Goal: Check status: Check status

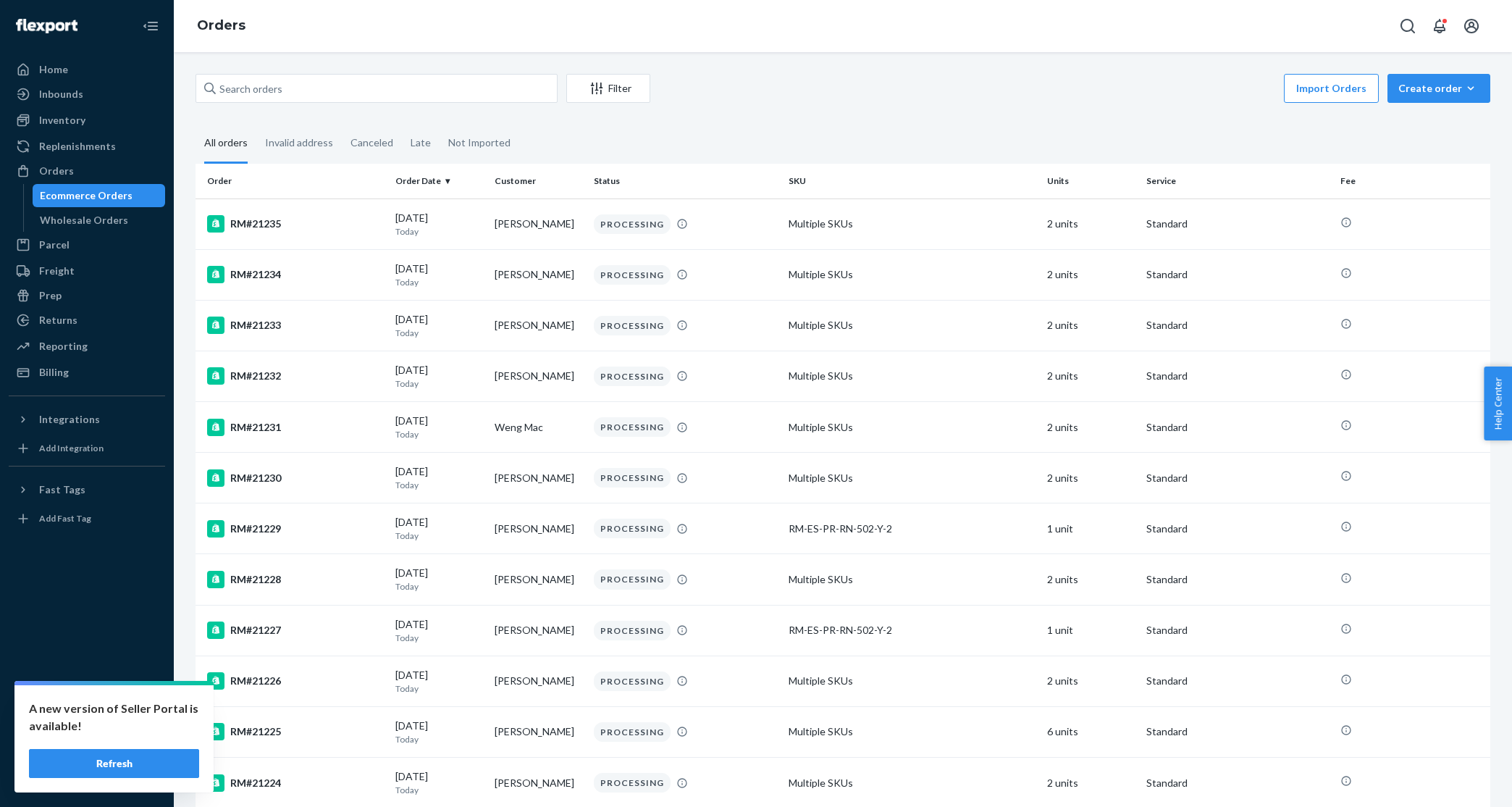
drag, startPoint x: 155, startPoint y: 761, endPoint x: 185, endPoint y: 758, distance: 30.1
click at [155, 761] on button "Refresh" at bounding box center [114, 763] width 170 height 29
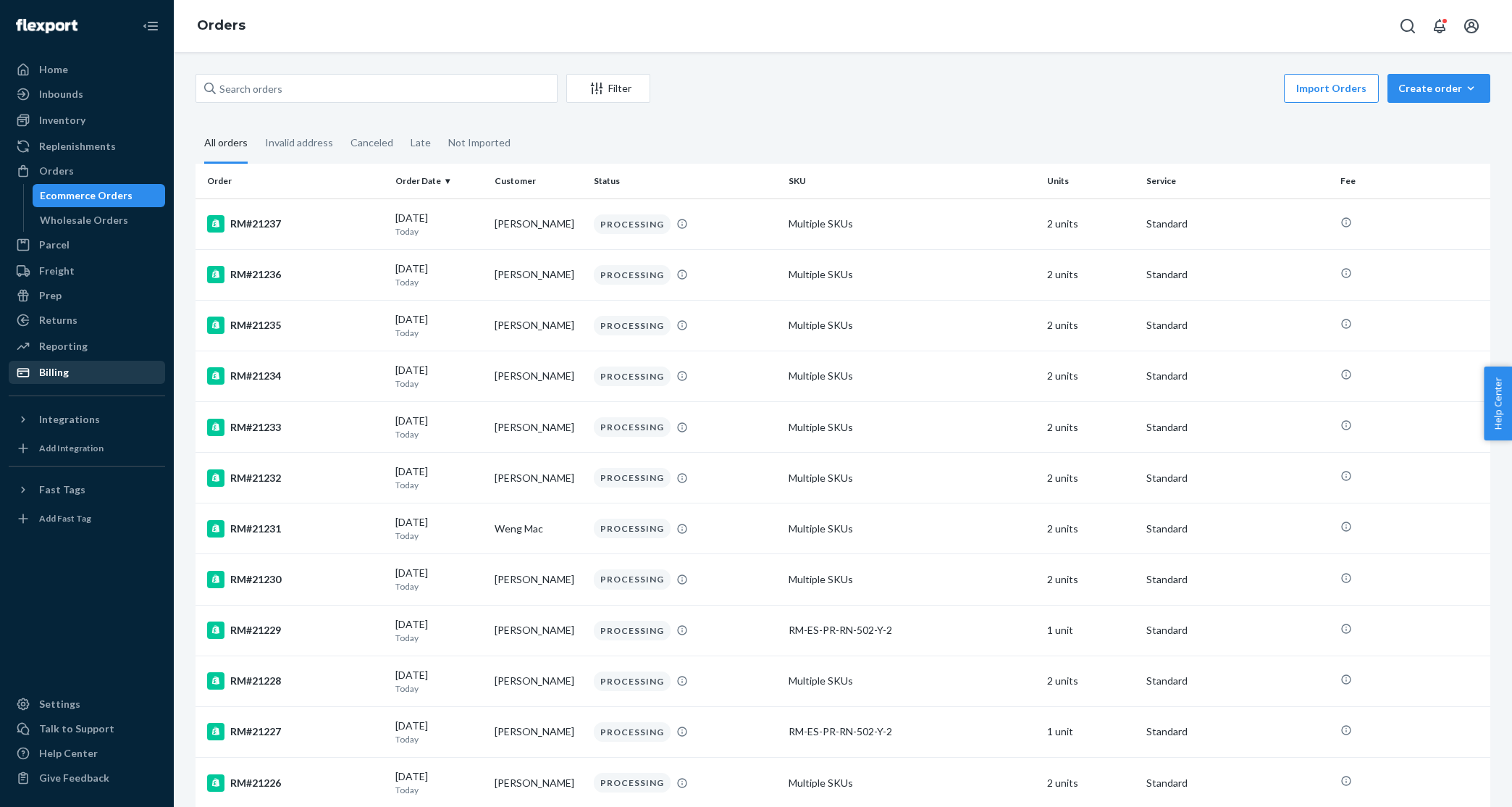
click at [106, 376] on div "Billing" at bounding box center [87, 372] width 154 height 20
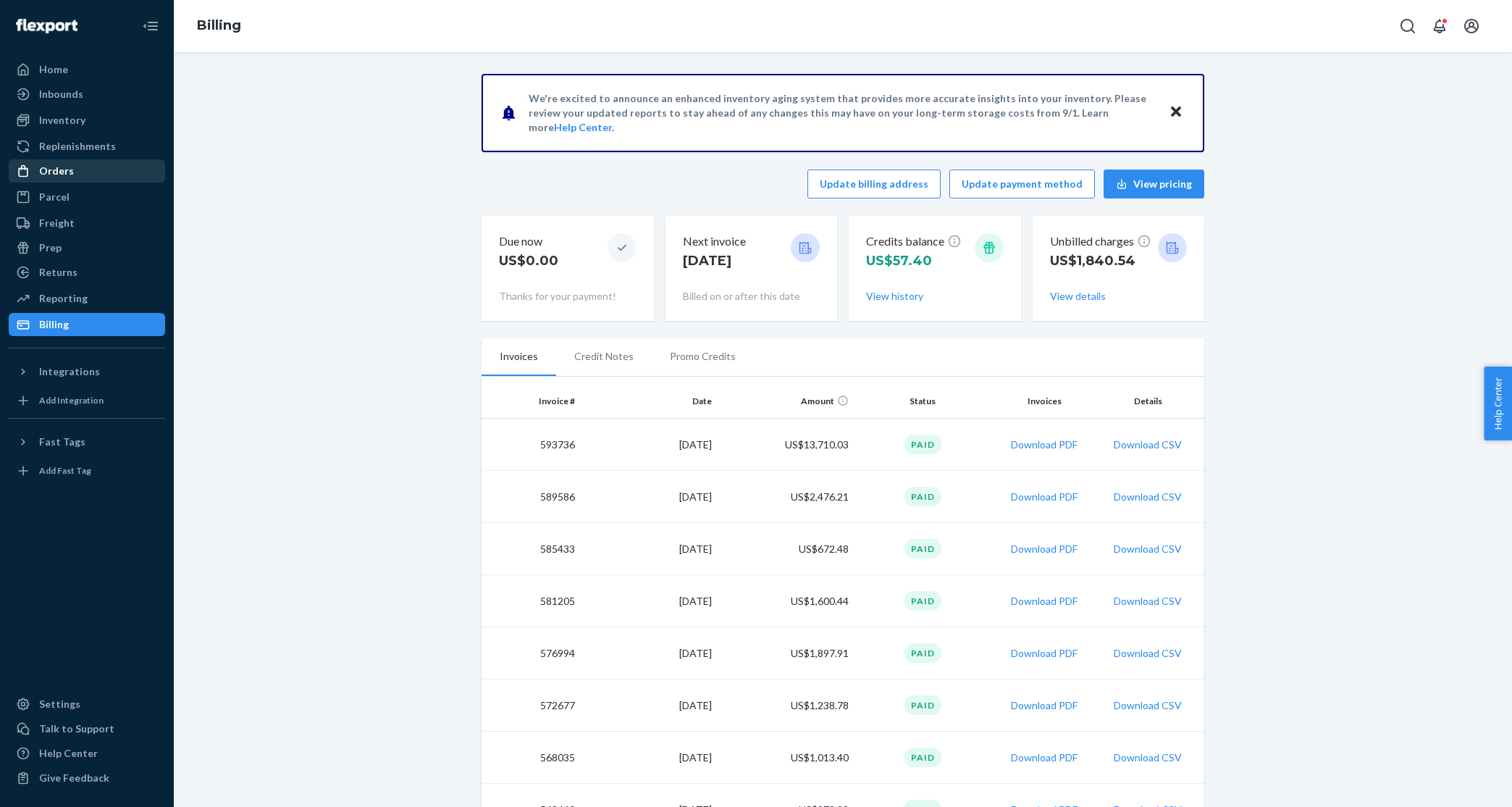
click at [116, 175] on div "Orders" at bounding box center [87, 171] width 154 height 20
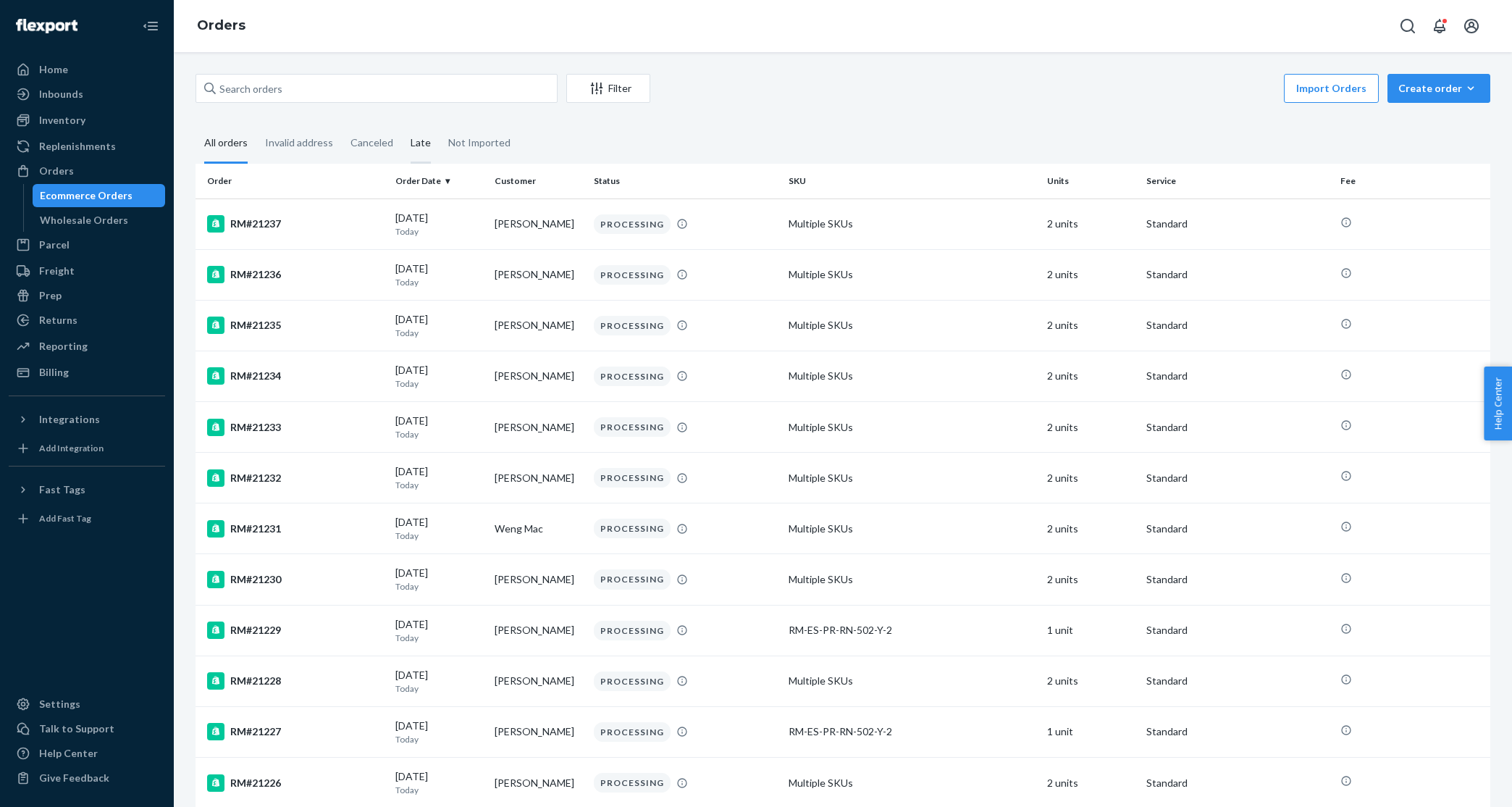
click at [414, 143] on div "Late" at bounding box center [421, 143] width 20 height 40
click at [402, 124] on input "Late" at bounding box center [402, 124] width 0 height 0
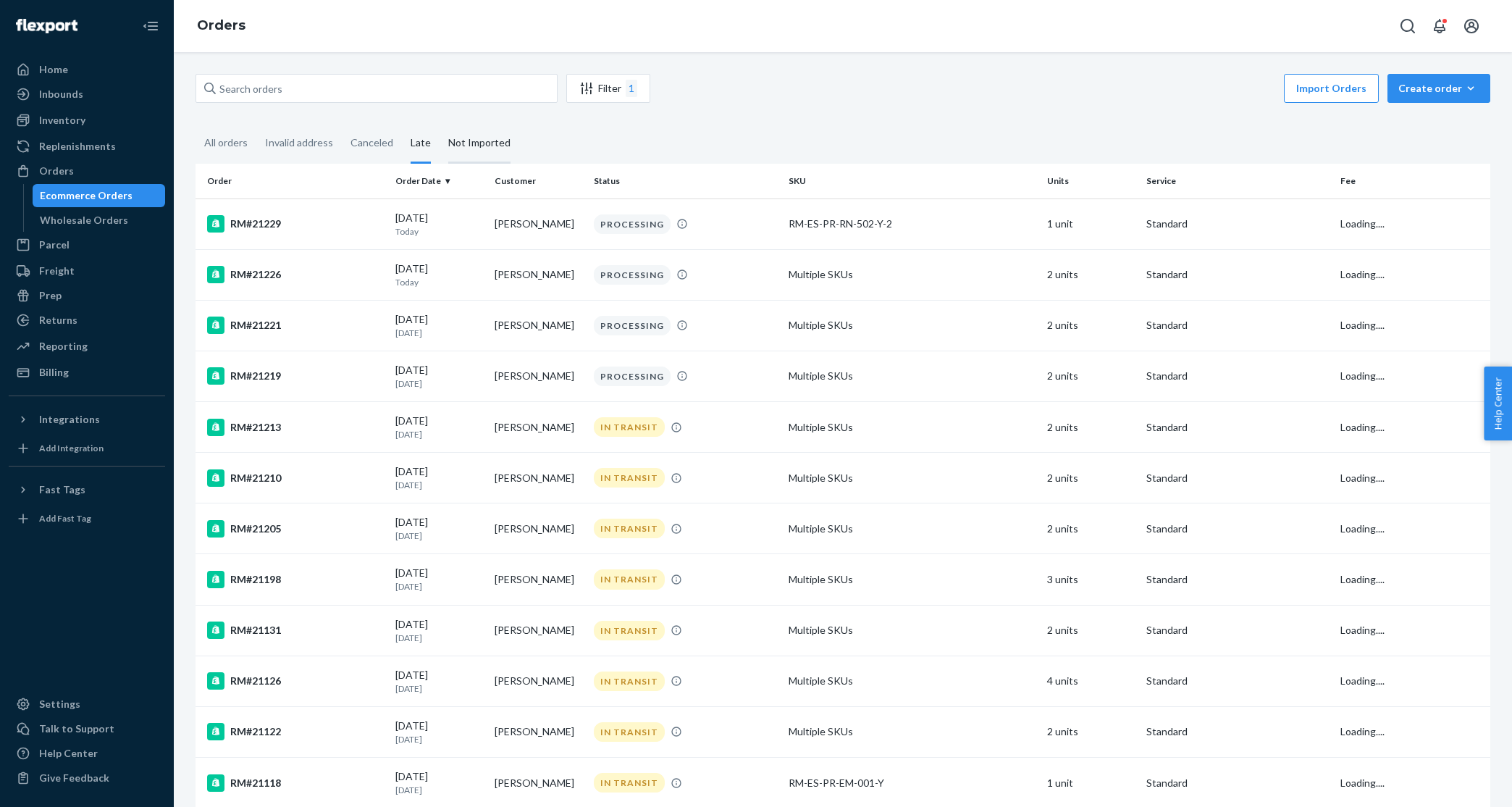
click at [475, 143] on div "Not Imported" at bounding box center [478, 143] width 62 height 40
click at [440, 124] on input "Not Imported" at bounding box center [440, 124] width 0 height 0
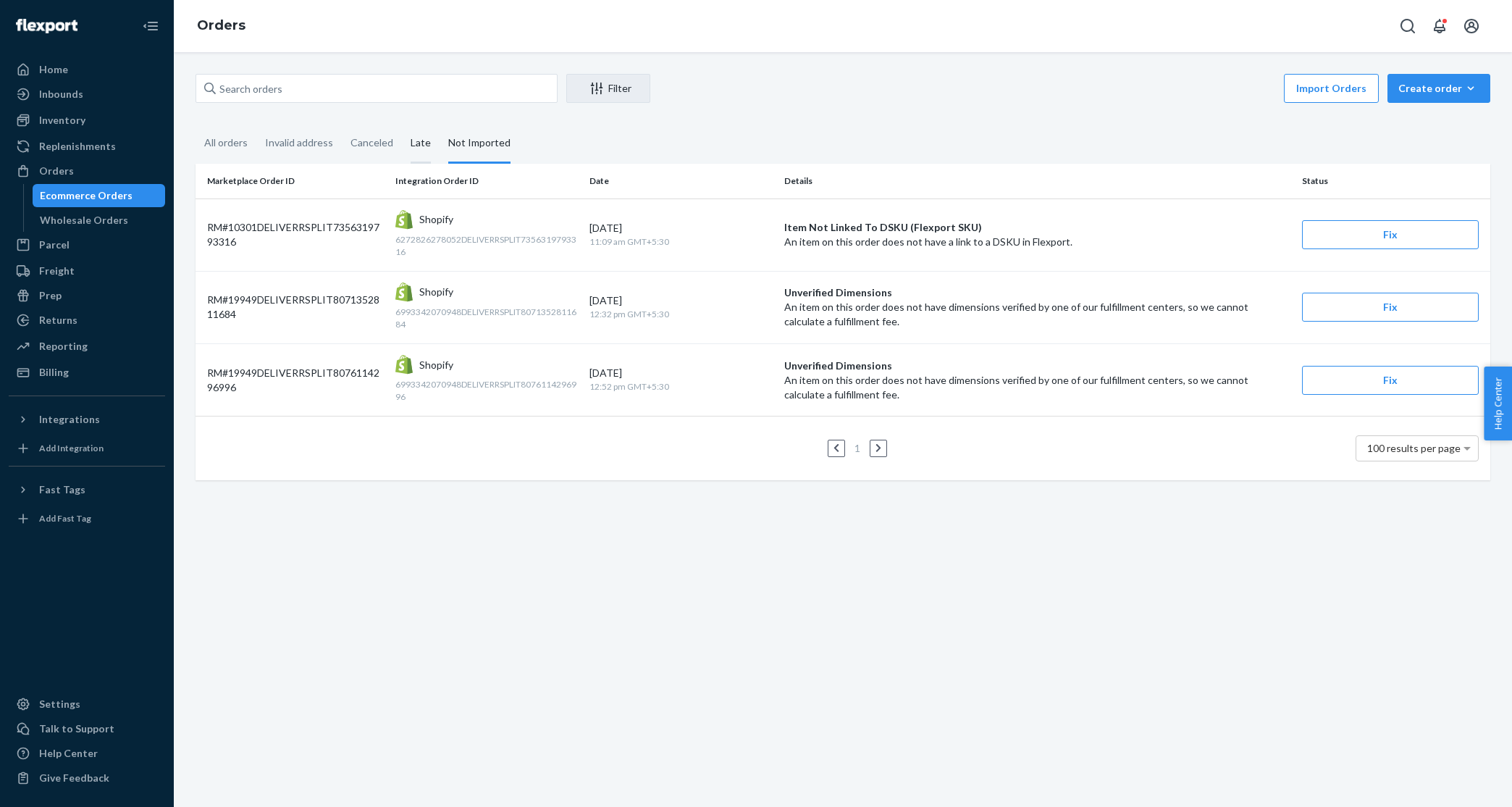
click at [433, 129] on div "Late" at bounding box center [420, 143] width 38 height 40
click at [402, 124] on input "Late" at bounding box center [402, 124] width 0 height 0
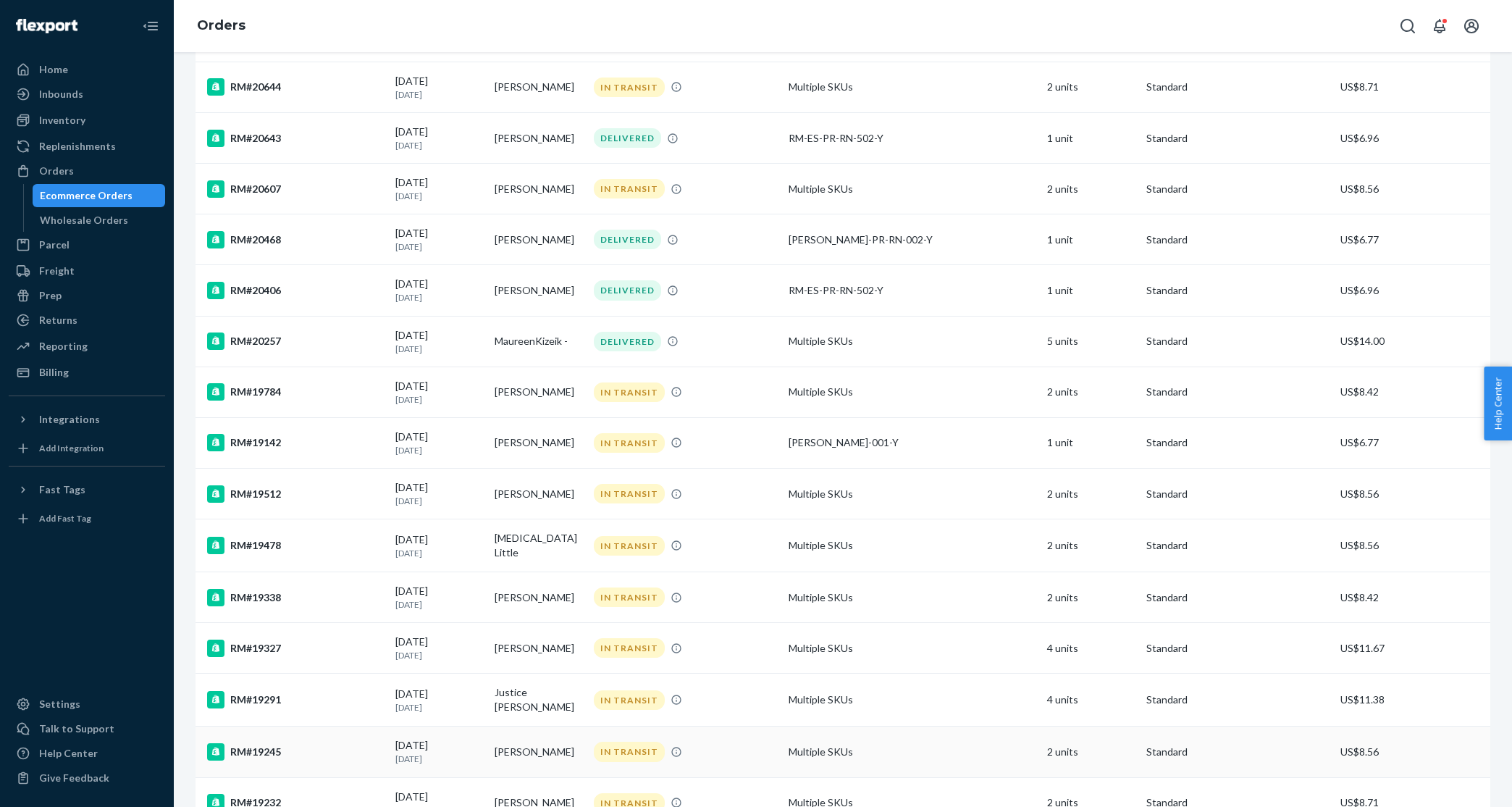
scroll to position [2098, 0]
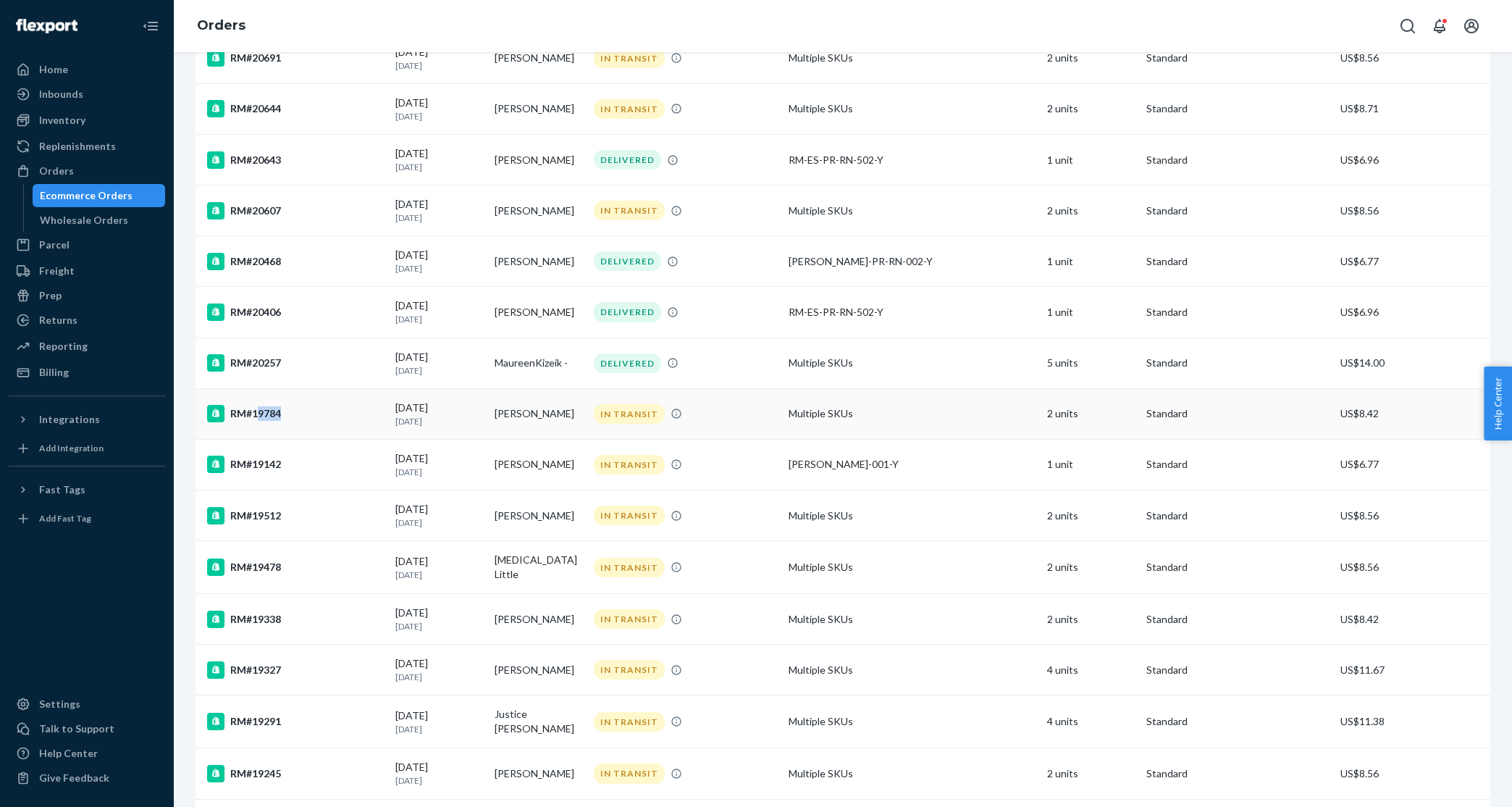
click at [255, 418] on div "RM#19784" at bounding box center [295, 413] width 177 height 18
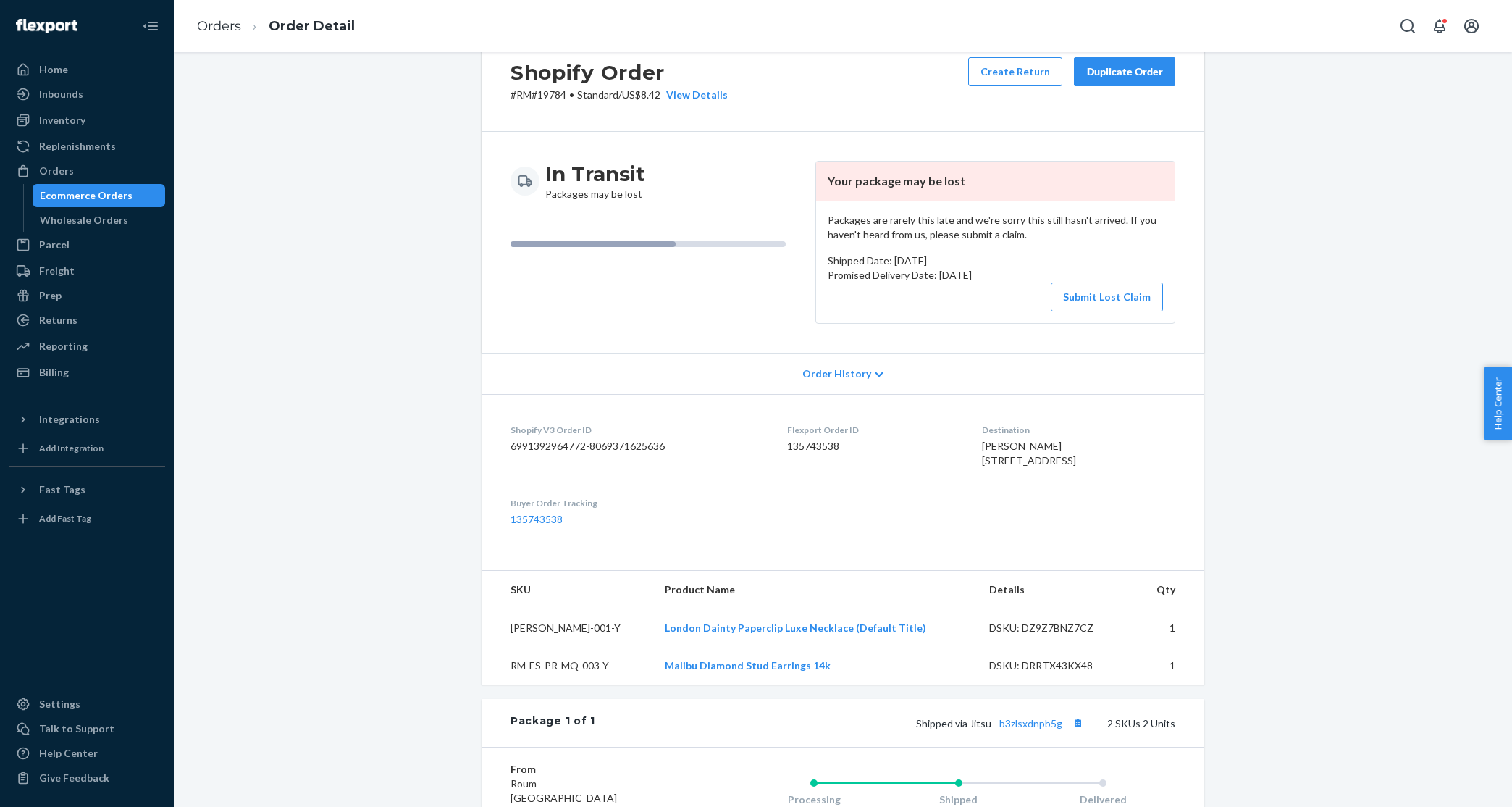
scroll to position [43, 0]
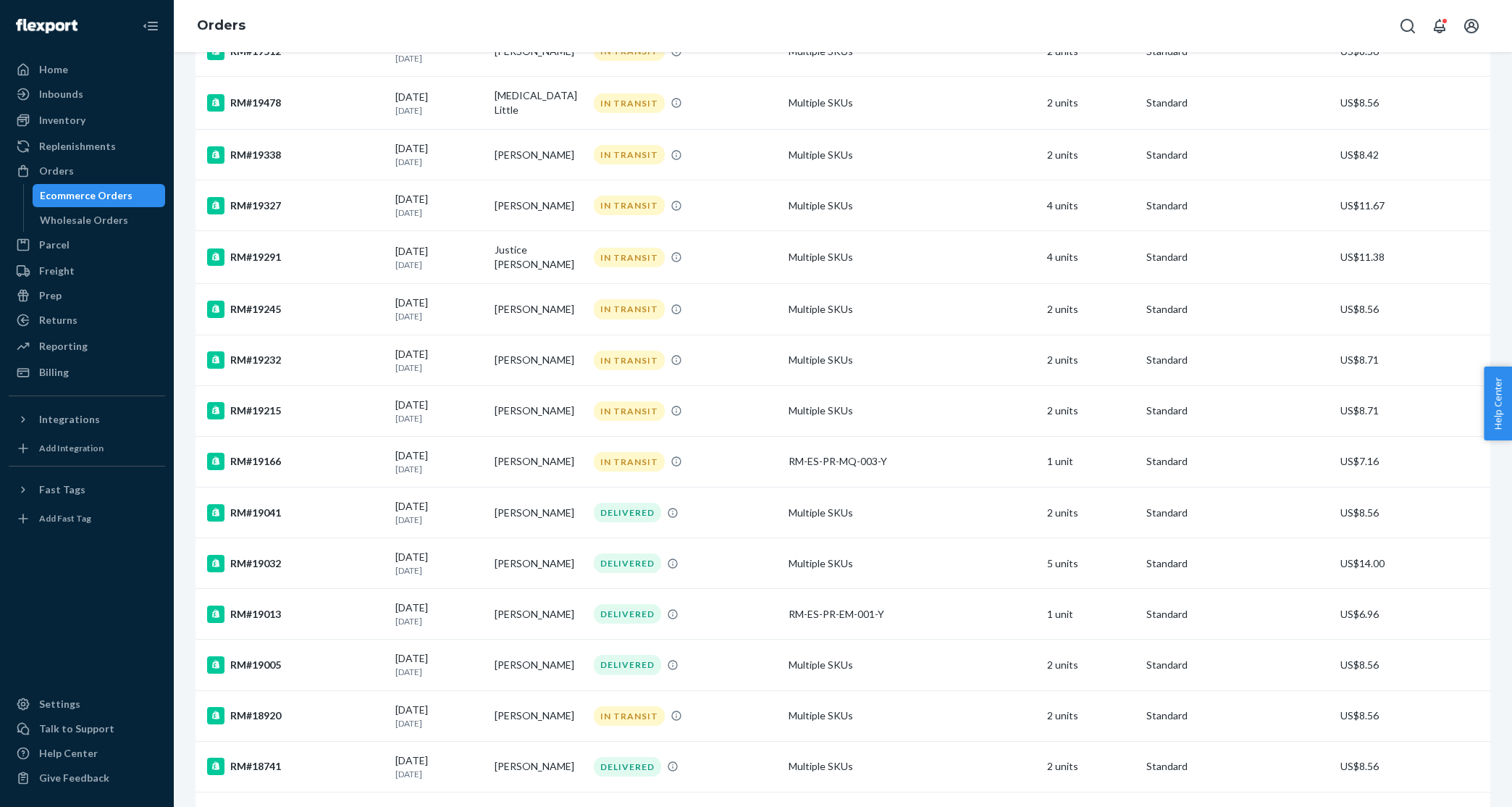
scroll to position [2562, 0]
click at [425, 357] on div "07/24/2025 1 month ago" at bounding box center [439, 361] width 88 height 27
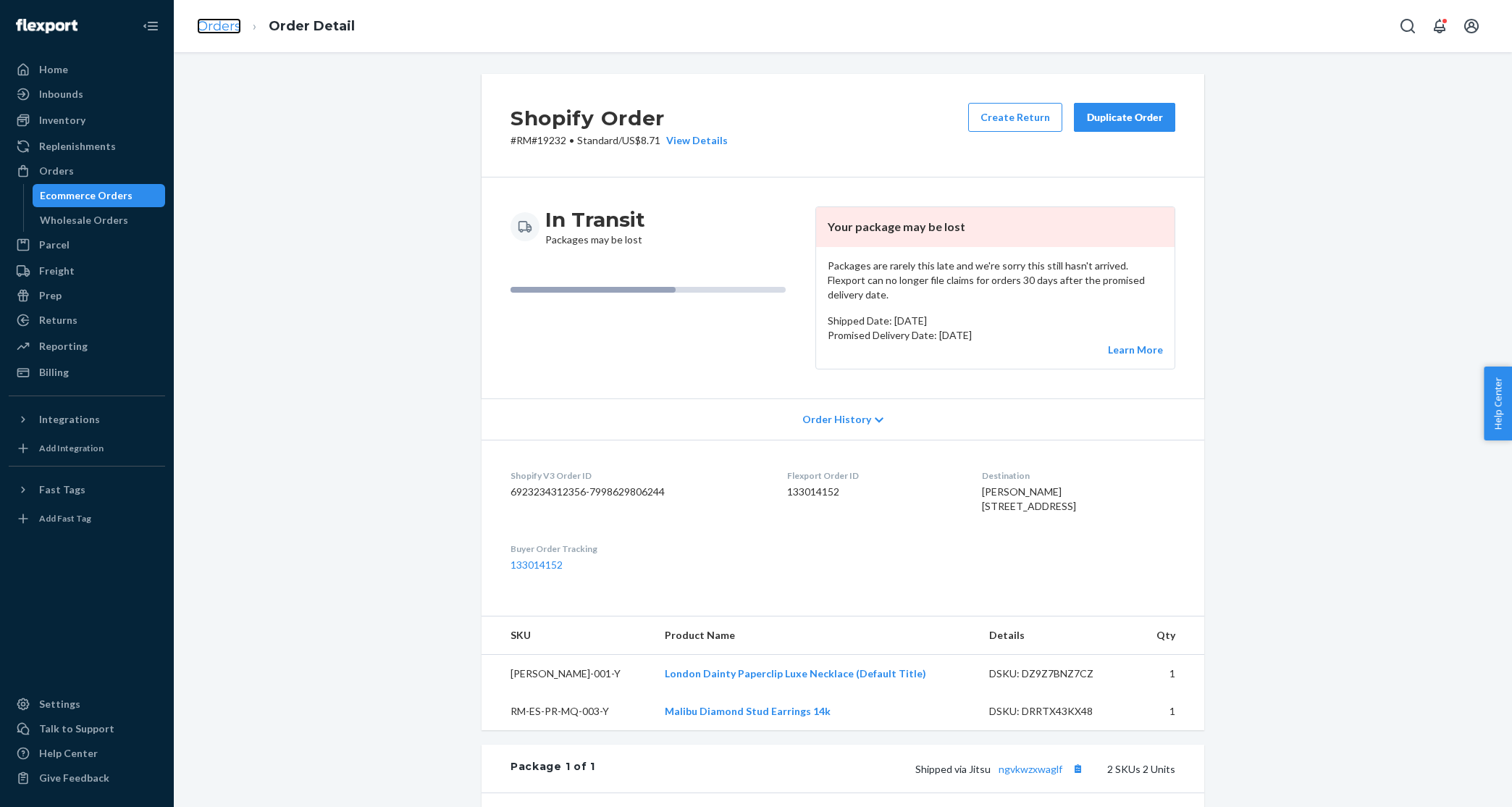
click at [210, 25] on link "Orders" at bounding box center [219, 26] width 44 height 16
